Goal: Go to known website: Go to known website

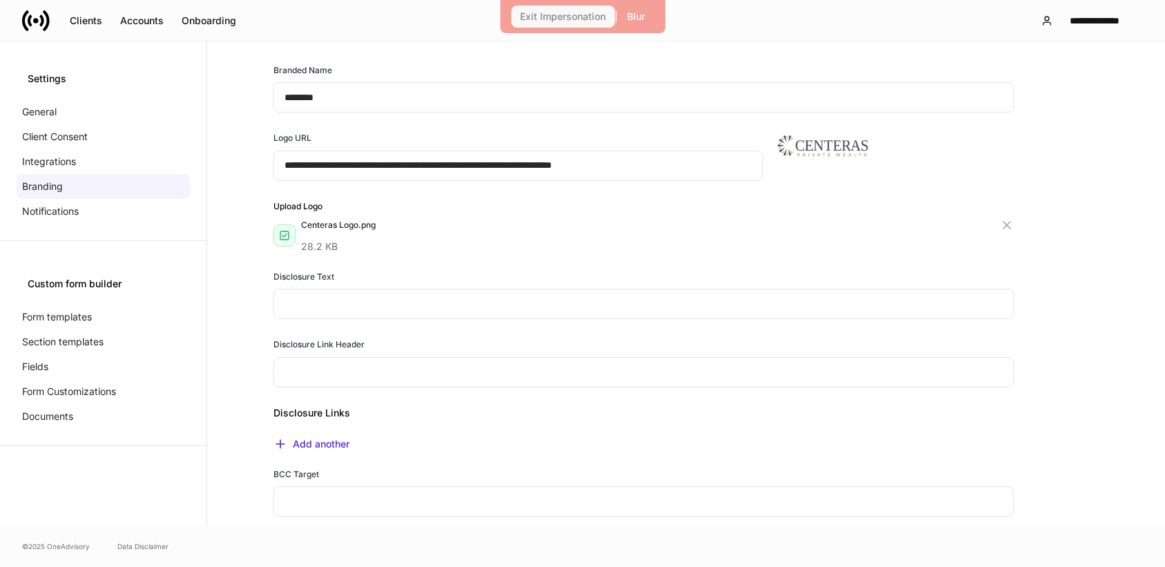
click at [559, 18] on div "Exit Impersonation" at bounding box center [563, 17] width 86 height 10
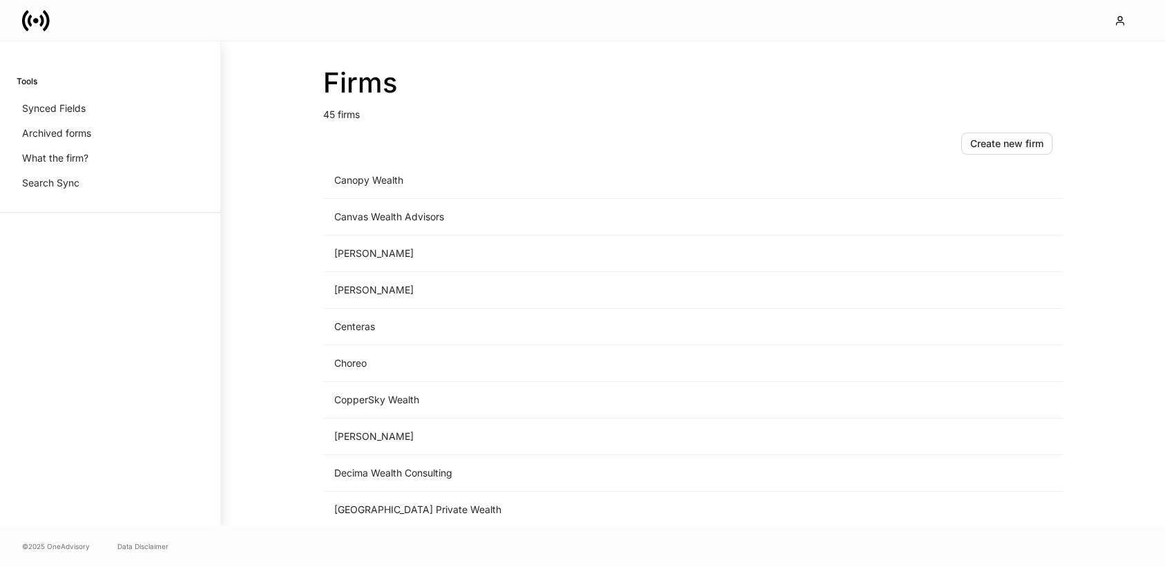
scroll to position [183, 0]
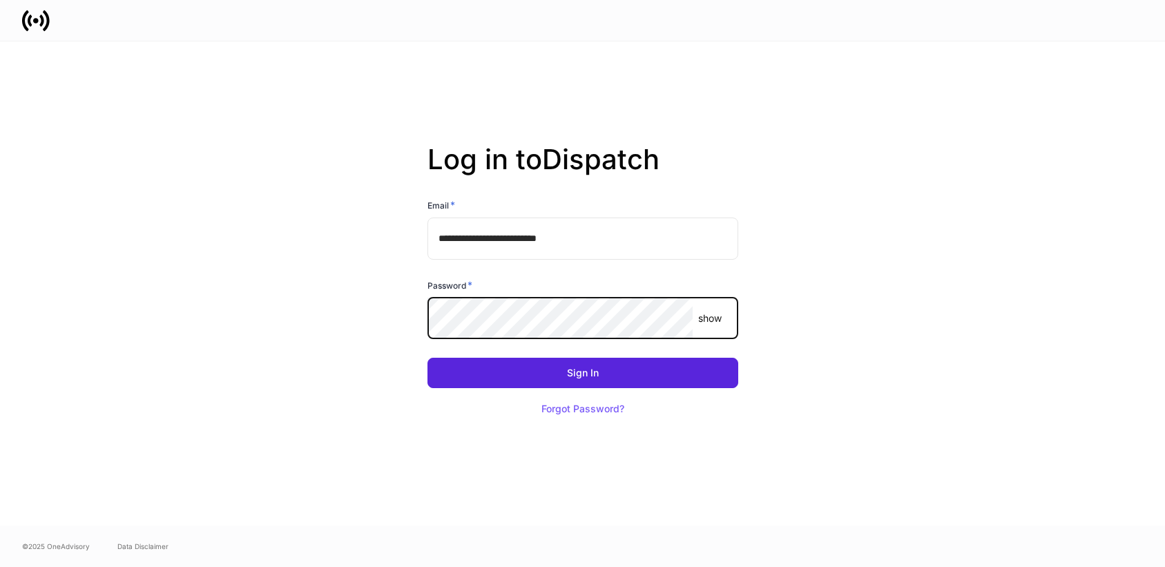
type input "**********"
